Goal: Check status: Check status

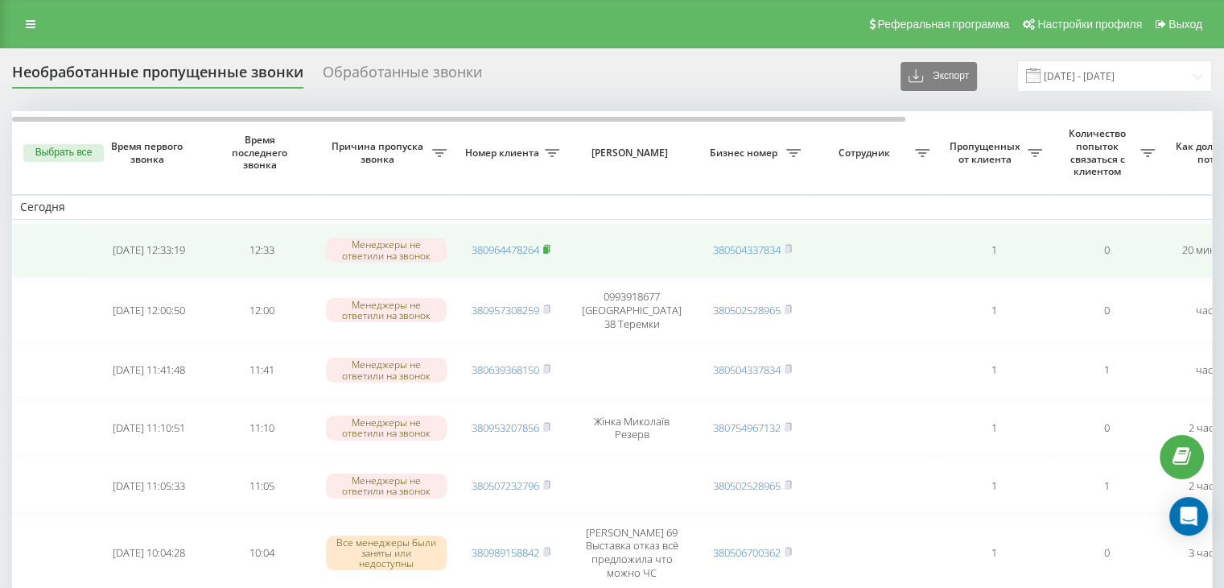
click at [550, 248] on icon at bounding box center [547, 248] width 6 height 7
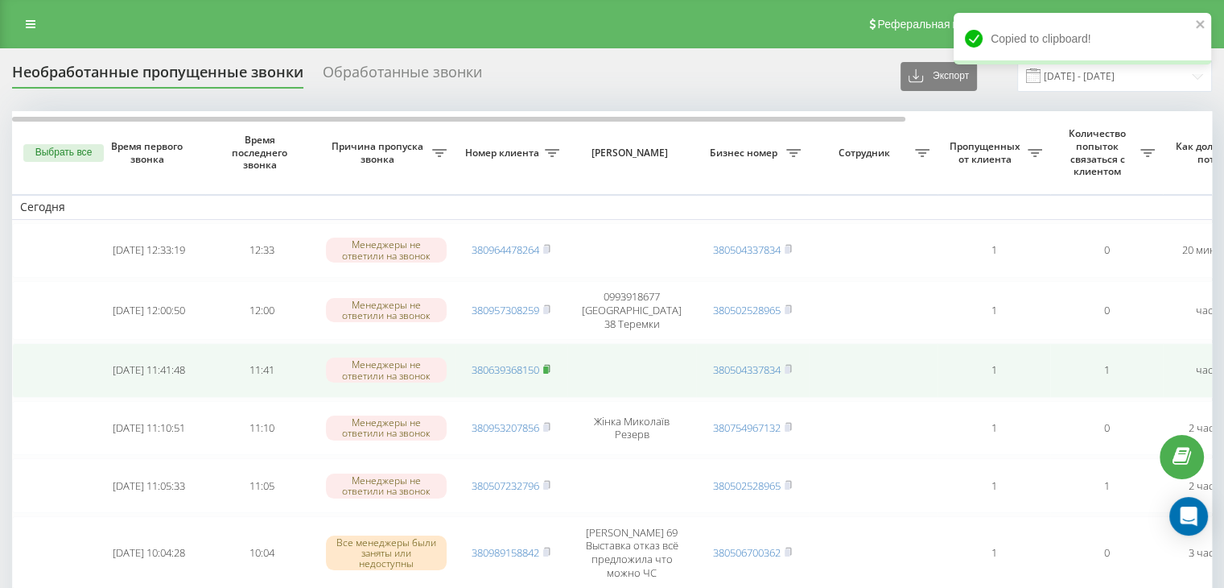
click at [547, 366] on rect at bounding box center [545, 369] width 5 height 7
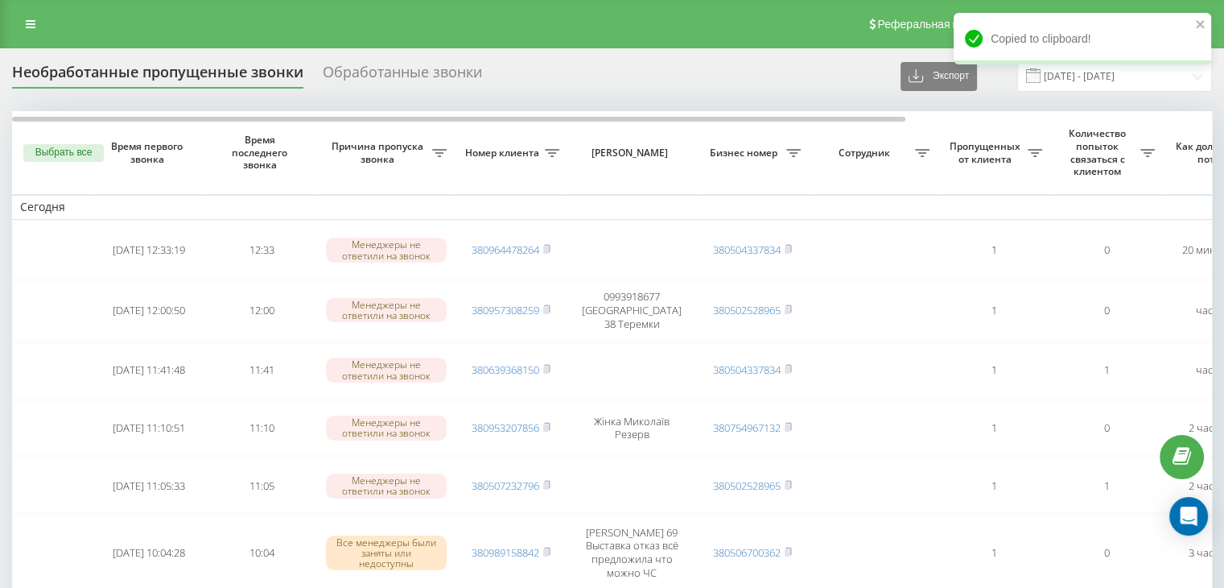
click at [155, 18] on div "Реферальная программа Настройки профиля Выход" at bounding box center [612, 24] width 1224 height 48
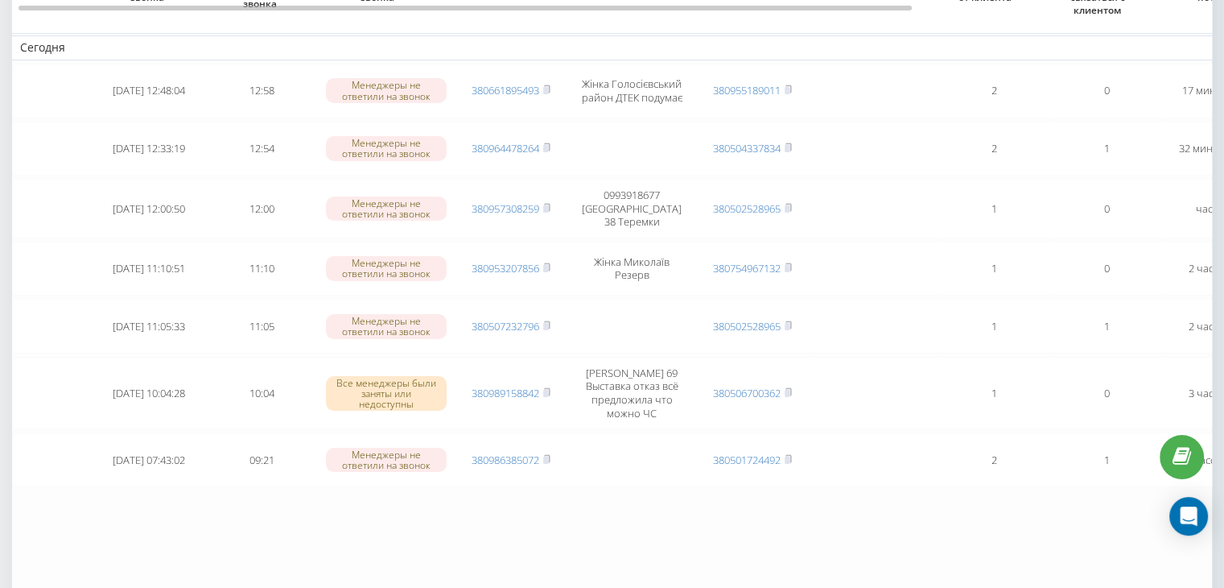
scroll to position [161, 0]
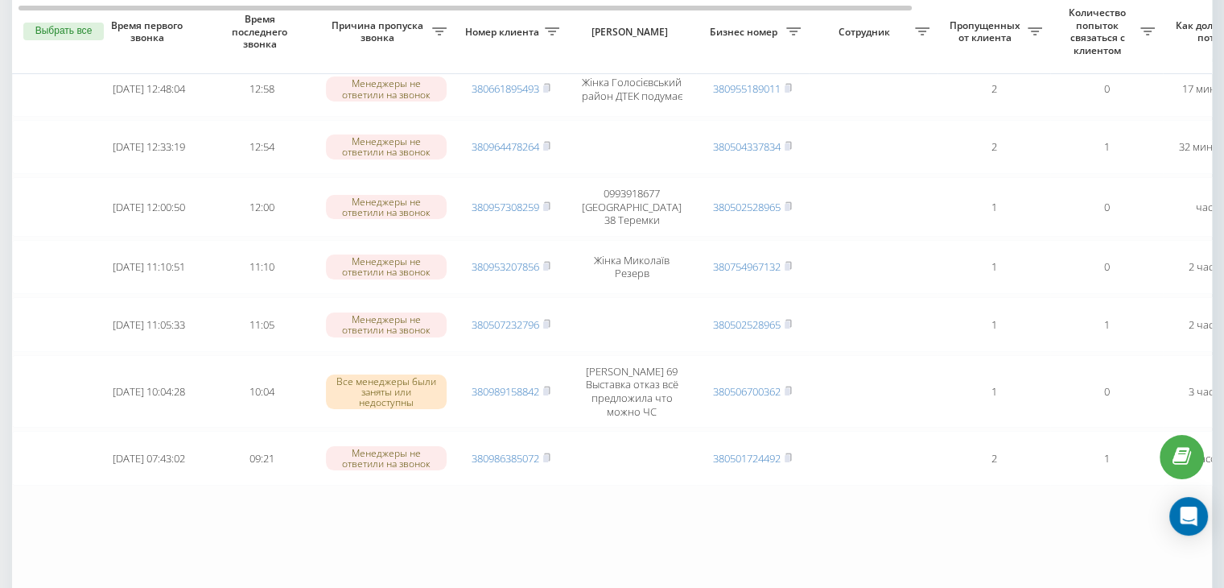
click at [177, 569] on table "Сегодня 2025-09-23 12:48:04 12:58 Менеджеры не ответили на звонок 380661895493 …" at bounding box center [817, 275] width 1610 height 651
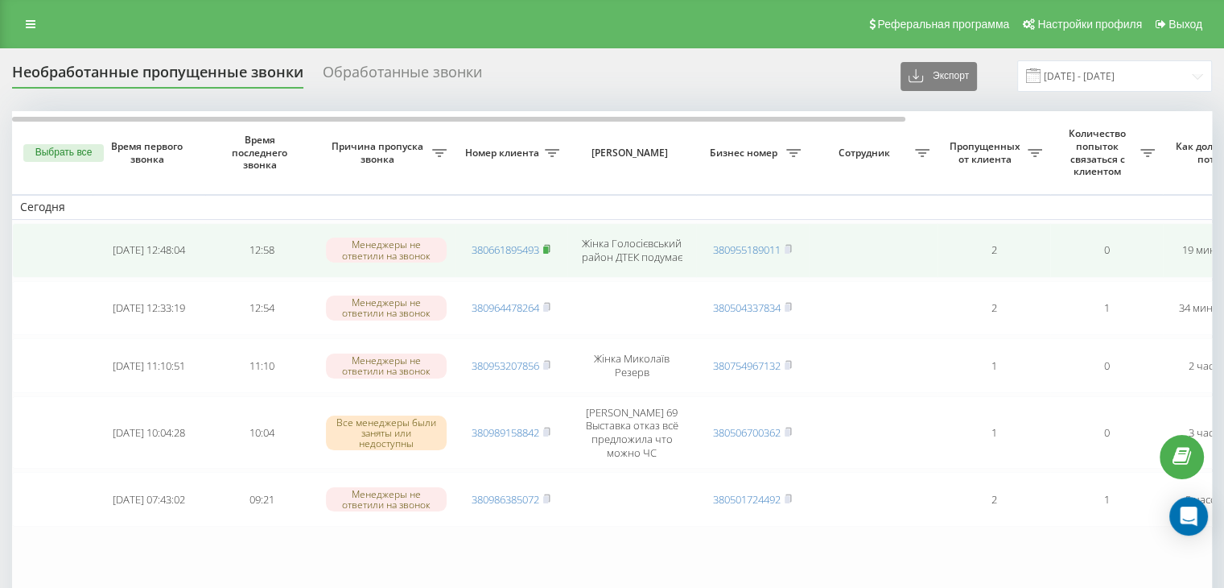
click at [547, 247] on rect at bounding box center [545, 249] width 5 height 7
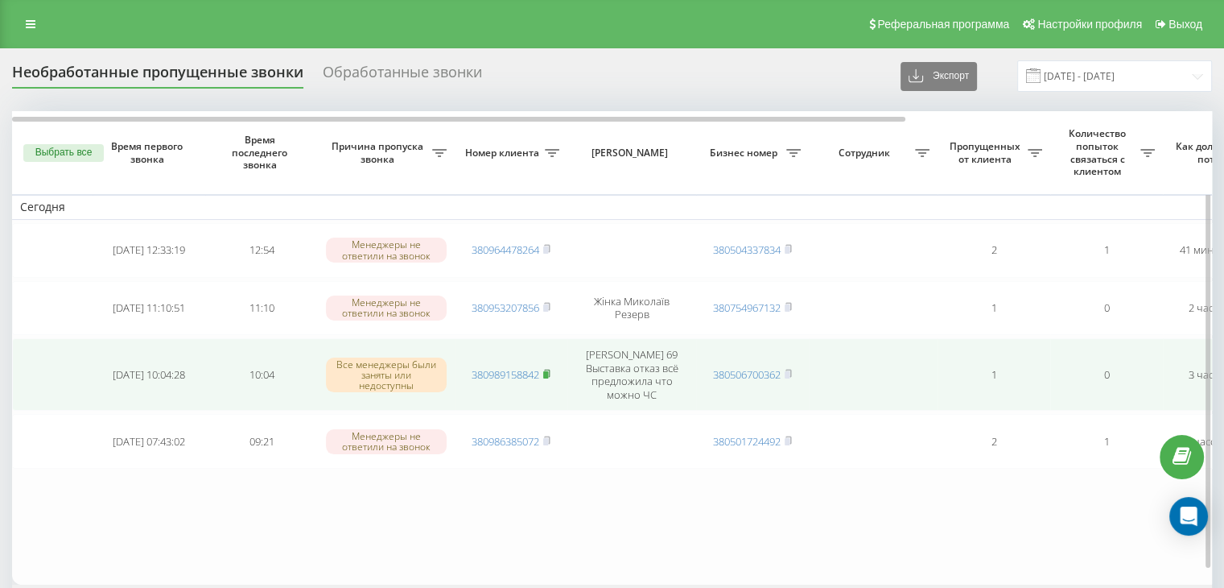
click at [551, 369] on icon at bounding box center [546, 374] width 7 height 10
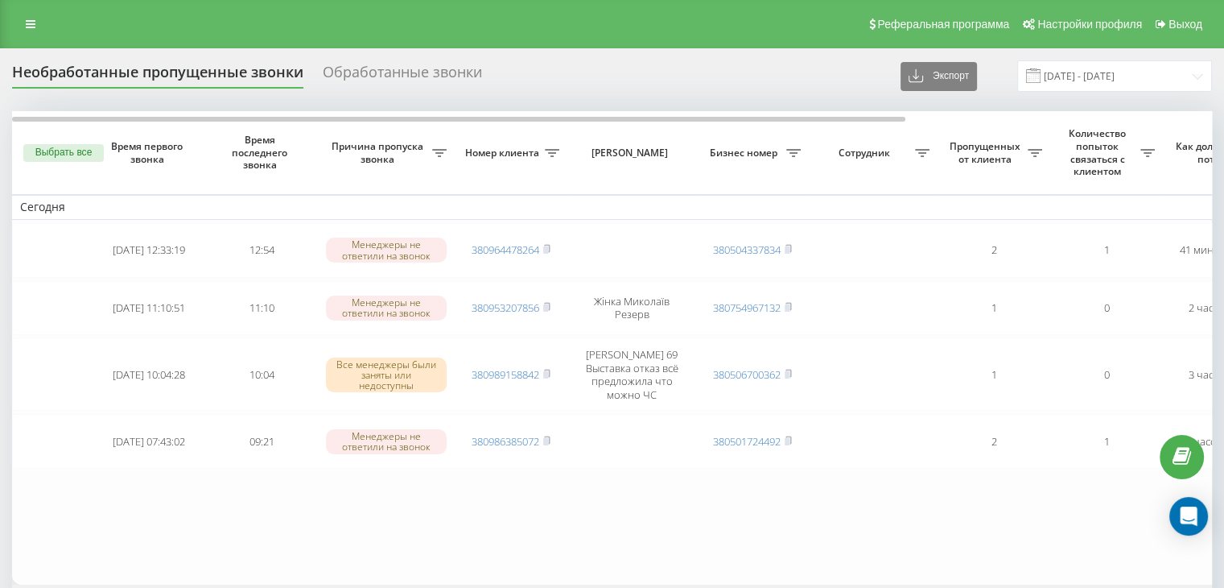
click at [1041, 73] on span at bounding box center [1033, 75] width 14 height 14
click at [1132, 79] on input "[DATE] - [DATE]" at bounding box center [1114, 75] width 195 height 31
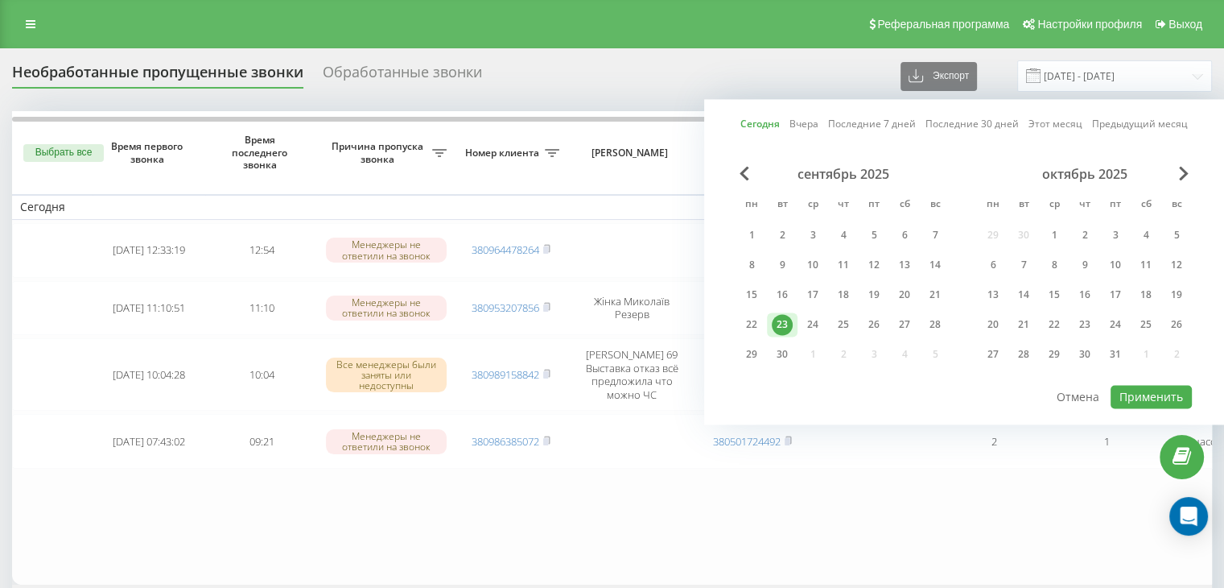
click at [769, 312] on div "23" at bounding box center [782, 324] width 31 height 24
click at [750, 324] on div "22" at bounding box center [751, 324] width 21 height 21
click at [783, 326] on div "23" at bounding box center [782, 324] width 21 height 21
click at [737, 324] on div "22" at bounding box center [752, 324] width 31 height 24
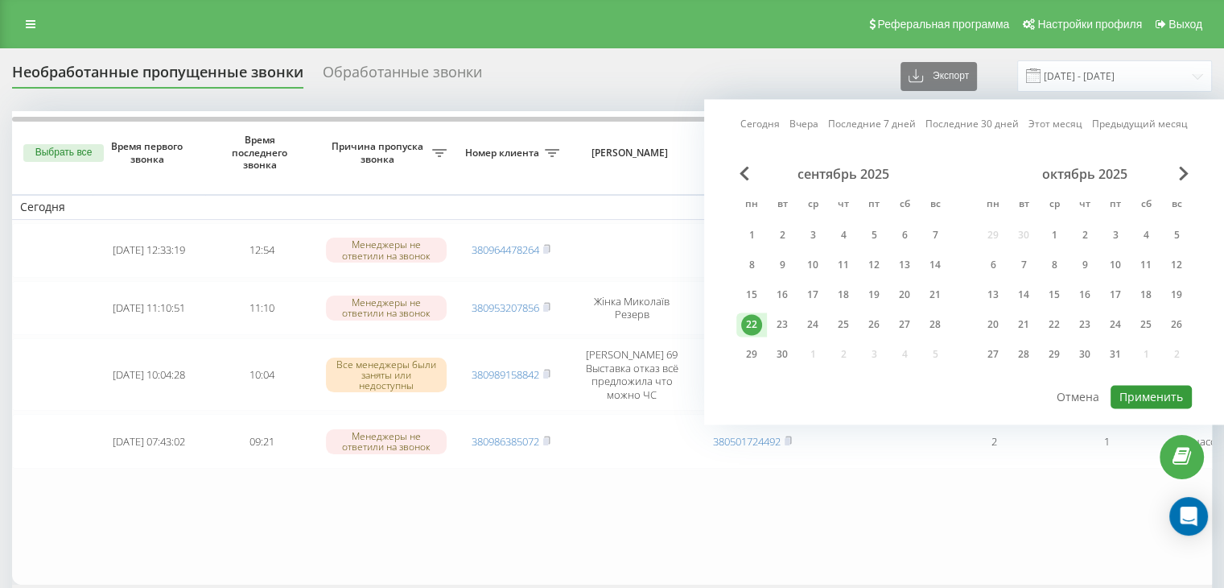
click at [1149, 385] on button "Применить" at bounding box center [1151, 396] width 81 height 23
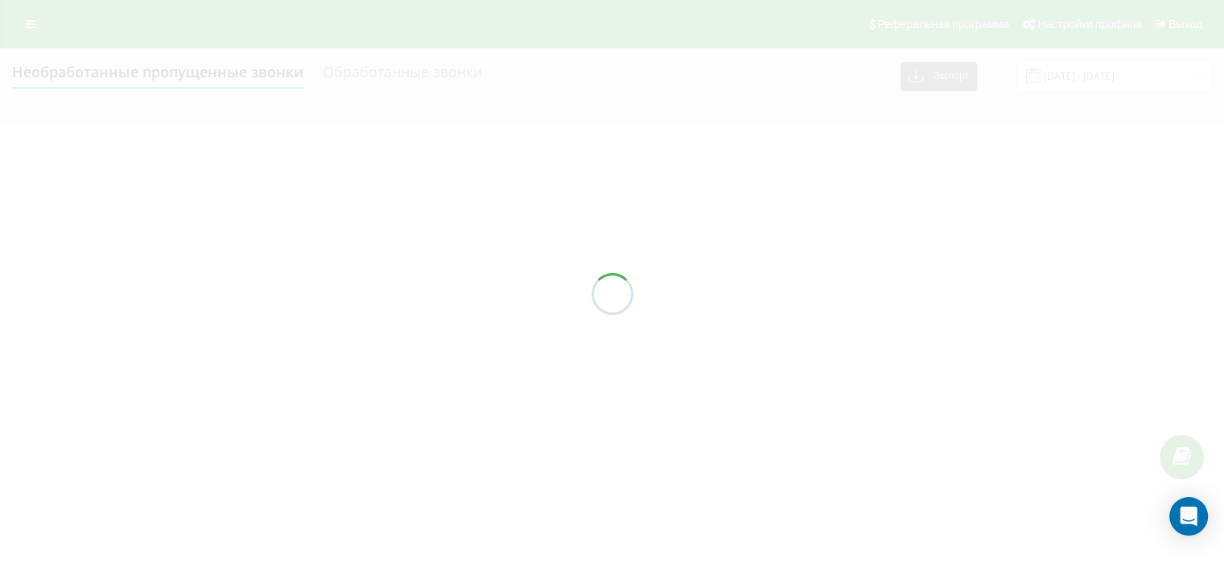
type input "22.09.2025 - 22.09.2025"
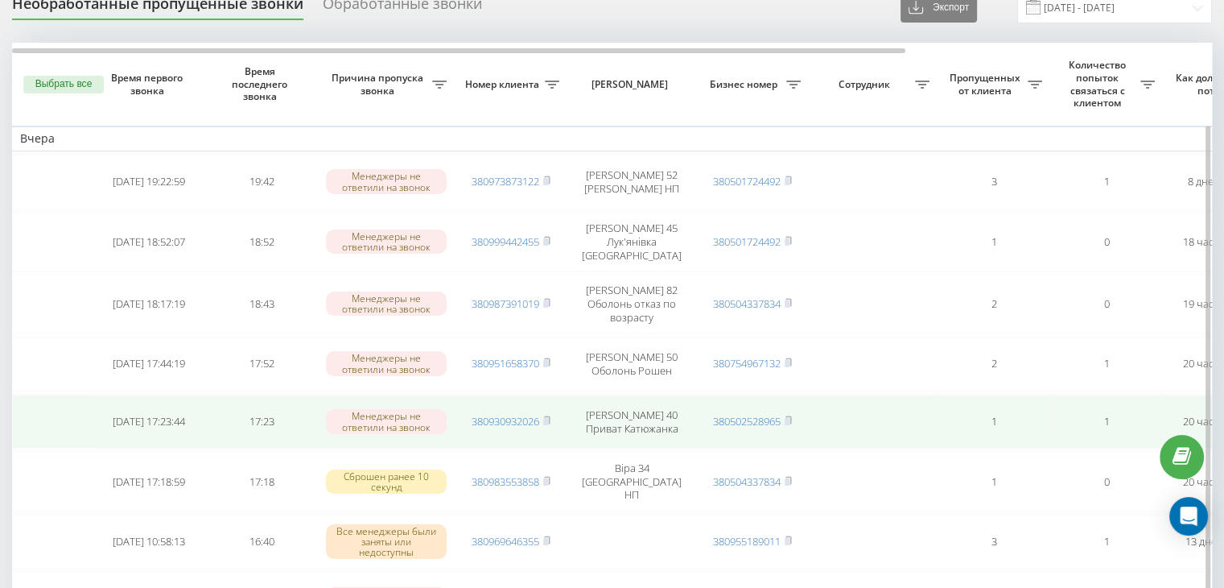
scroll to position [80, 0]
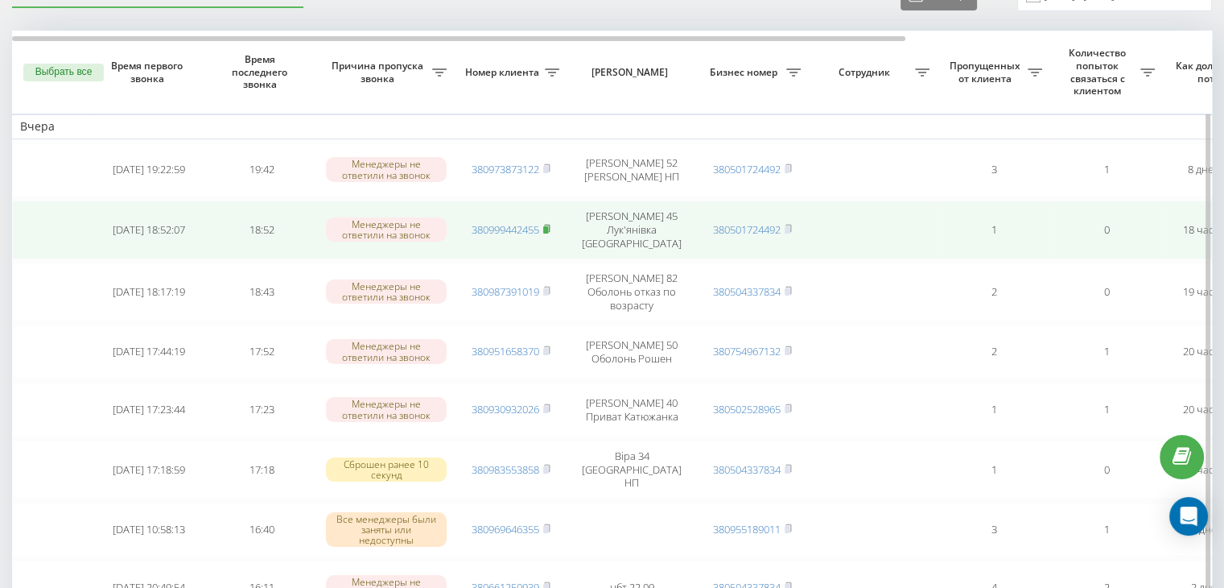
click at [547, 226] on rect at bounding box center [545, 229] width 5 height 7
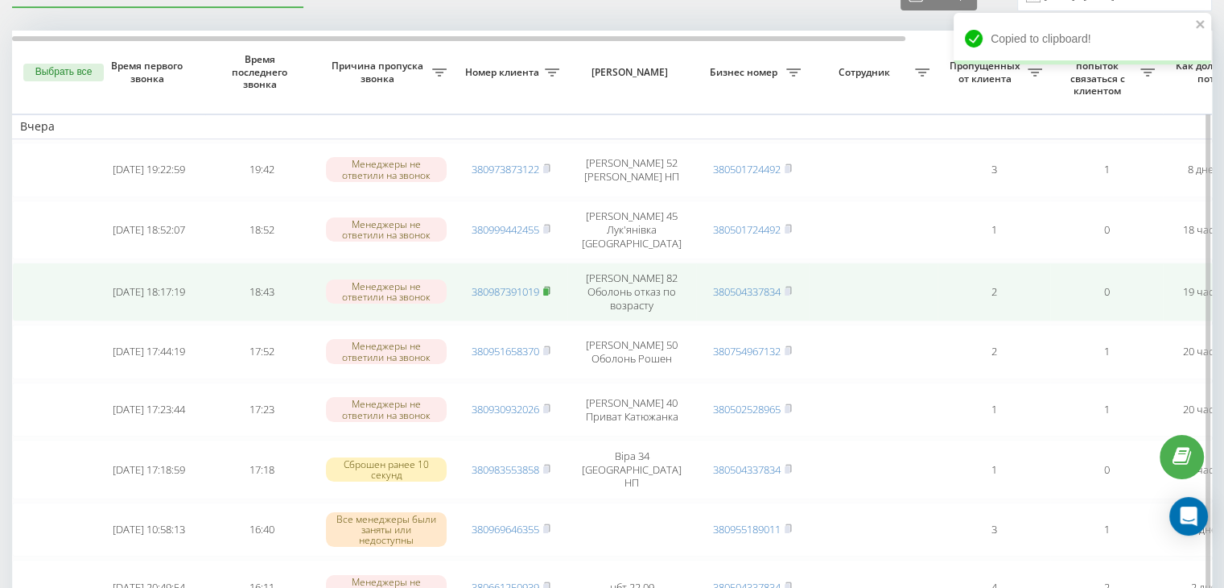
click at [548, 288] on rect at bounding box center [545, 291] width 5 height 7
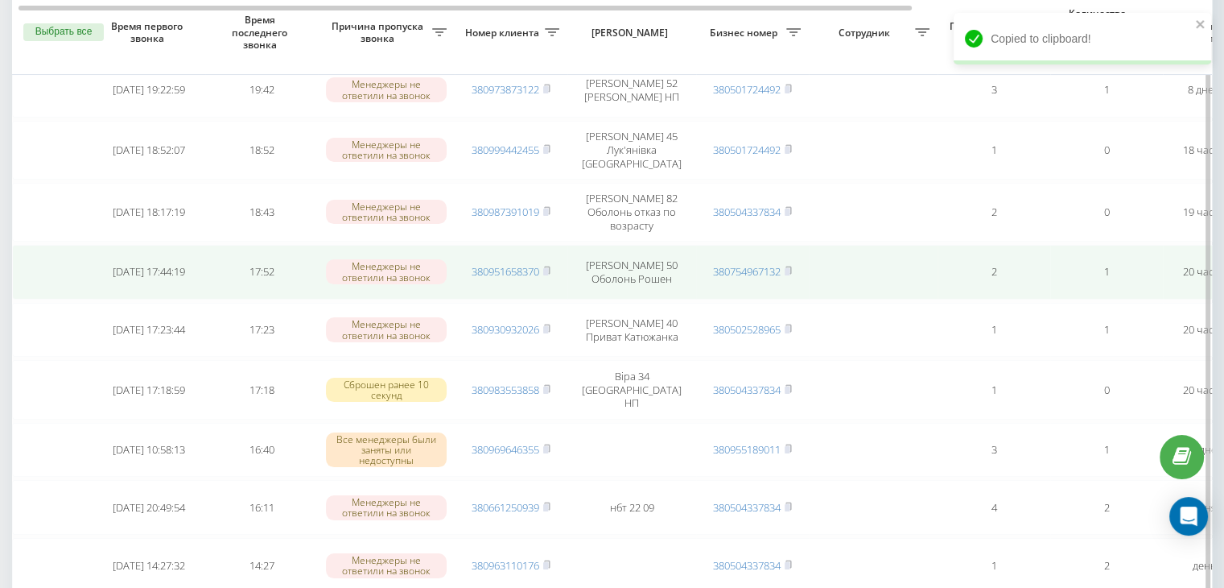
scroll to position [161, 0]
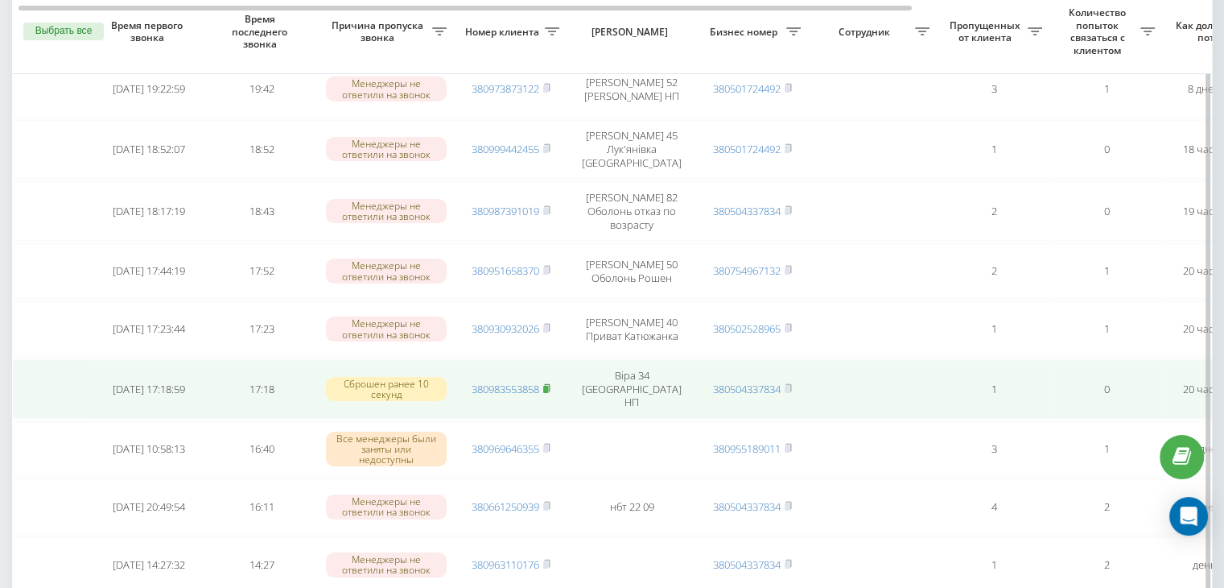
click at [547, 386] on rect at bounding box center [545, 389] width 5 height 7
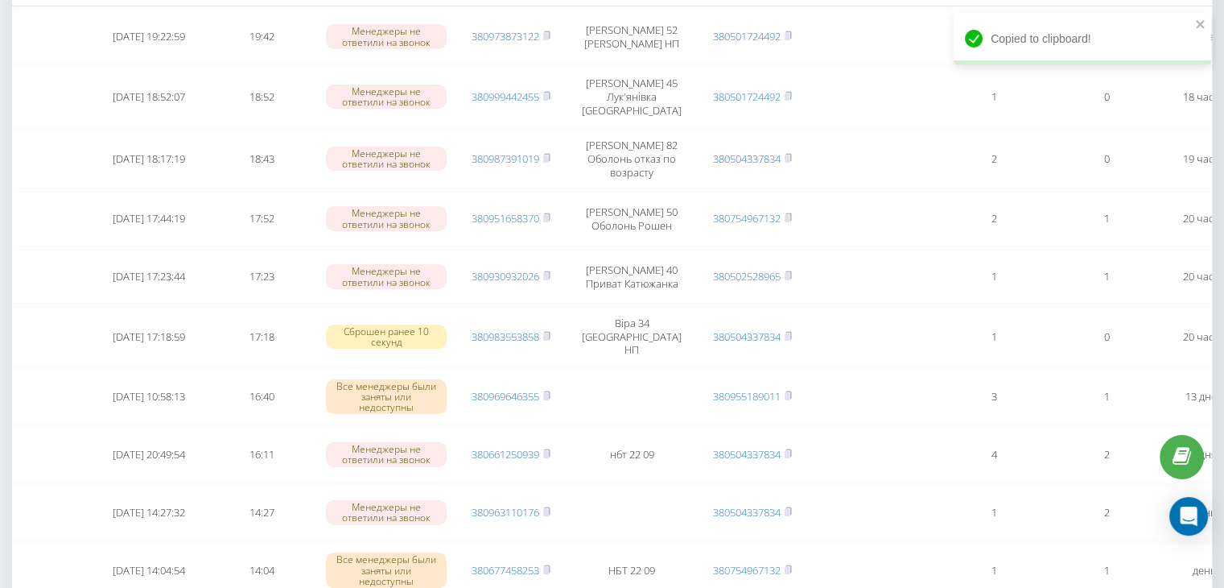
scroll to position [0, 0]
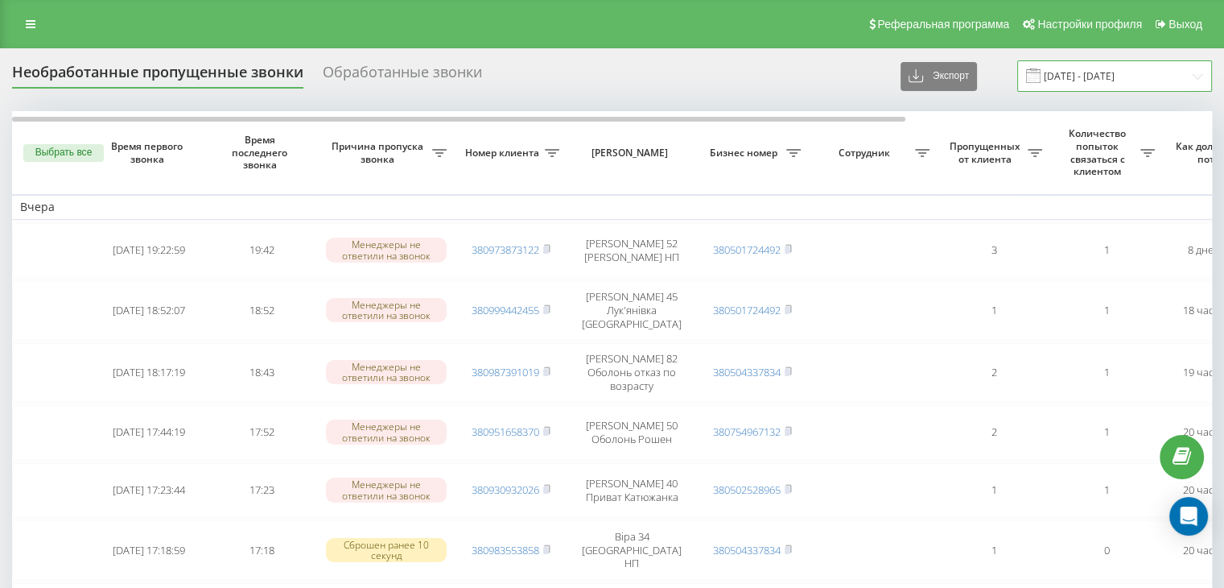
click at [1079, 80] on input "[DATE] - [DATE]" at bounding box center [1114, 75] width 195 height 31
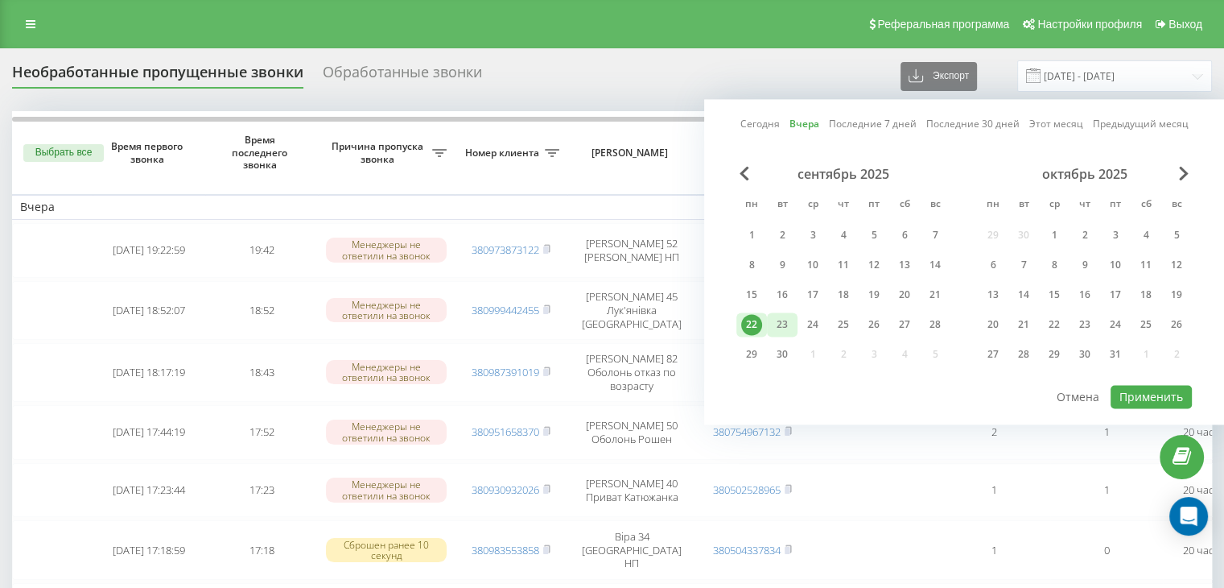
click at [785, 332] on div "23" at bounding box center [782, 324] width 21 height 21
click at [1156, 395] on button "Применить" at bounding box center [1151, 396] width 81 height 23
type input "[DATE] - [DATE]"
